Goal: Transaction & Acquisition: Download file/media

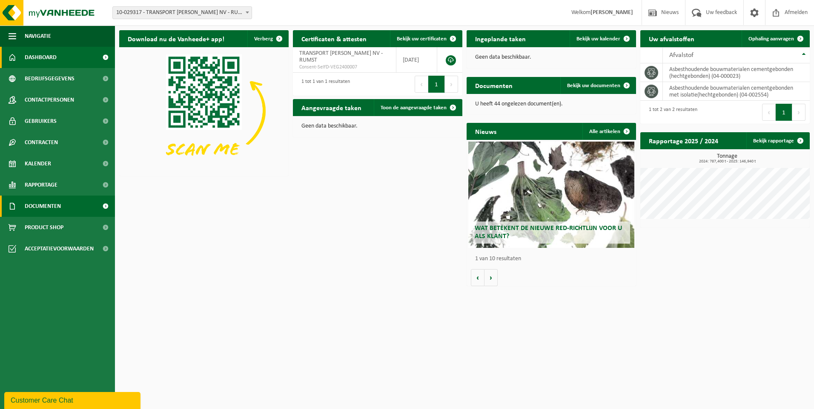
click at [57, 206] on span "Documenten" at bounding box center [43, 206] width 36 height 21
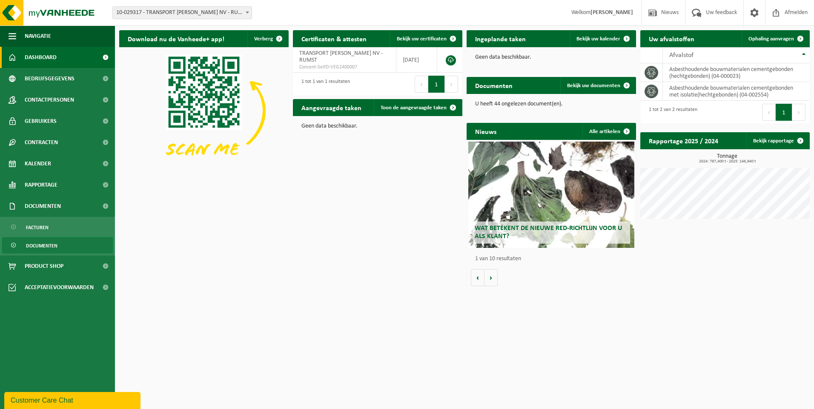
click at [46, 244] on span "Documenten" at bounding box center [41, 246] width 31 height 16
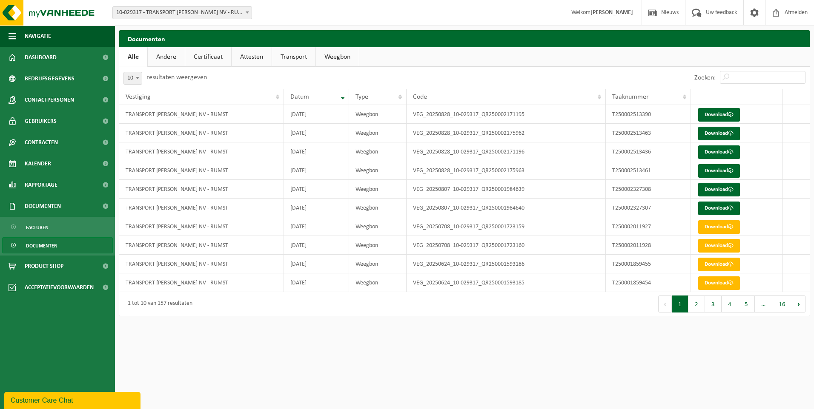
click at [695, 306] on button "2" at bounding box center [696, 304] width 17 height 17
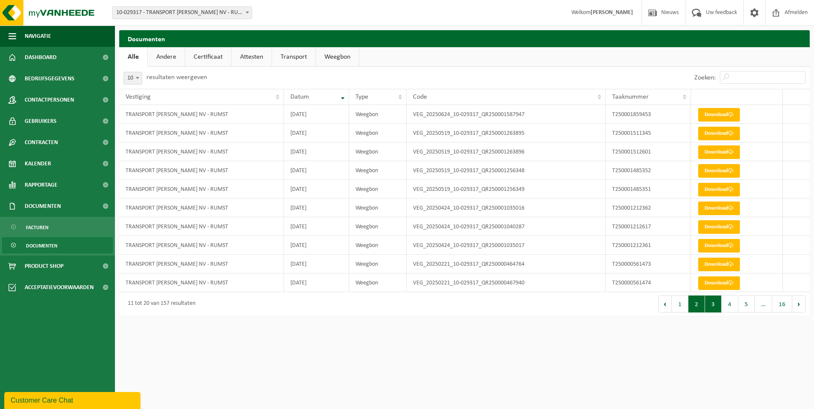
click at [716, 305] on button "3" at bounding box center [713, 304] width 17 height 17
click at [733, 306] on button "4" at bounding box center [729, 304] width 17 height 17
click at [684, 310] on button "1" at bounding box center [680, 304] width 17 height 17
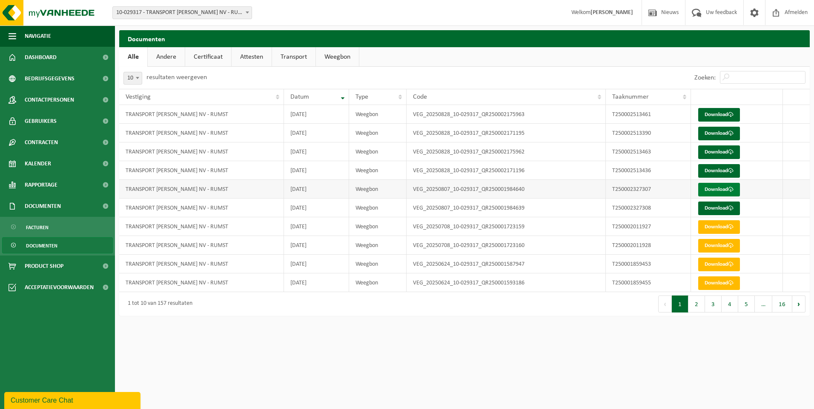
click at [719, 189] on link "Download" at bounding box center [719, 190] width 42 height 14
click at [717, 208] on link "Download" at bounding box center [719, 209] width 42 height 14
click at [717, 134] on link "Download" at bounding box center [719, 134] width 42 height 14
click at [732, 170] on span at bounding box center [731, 171] width 6 height 6
click at [713, 115] on link "Download" at bounding box center [719, 115] width 42 height 14
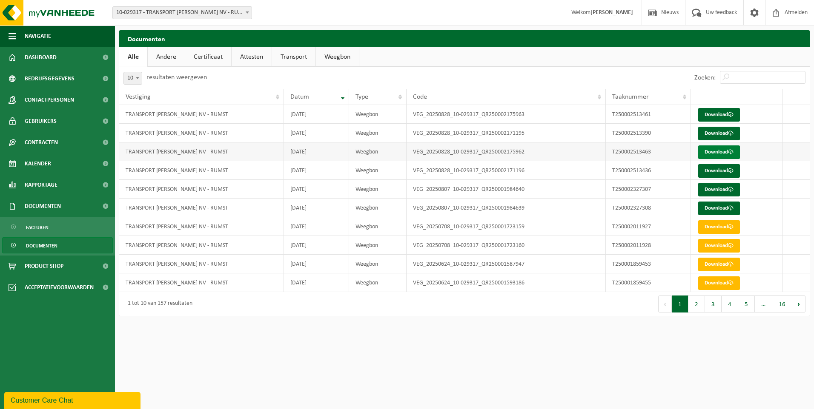
click at [717, 155] on link "Download" at bounding box center [719, 153] width 42 height 14
